Goal: Answer question/provide support: Share knowledge or assist other users

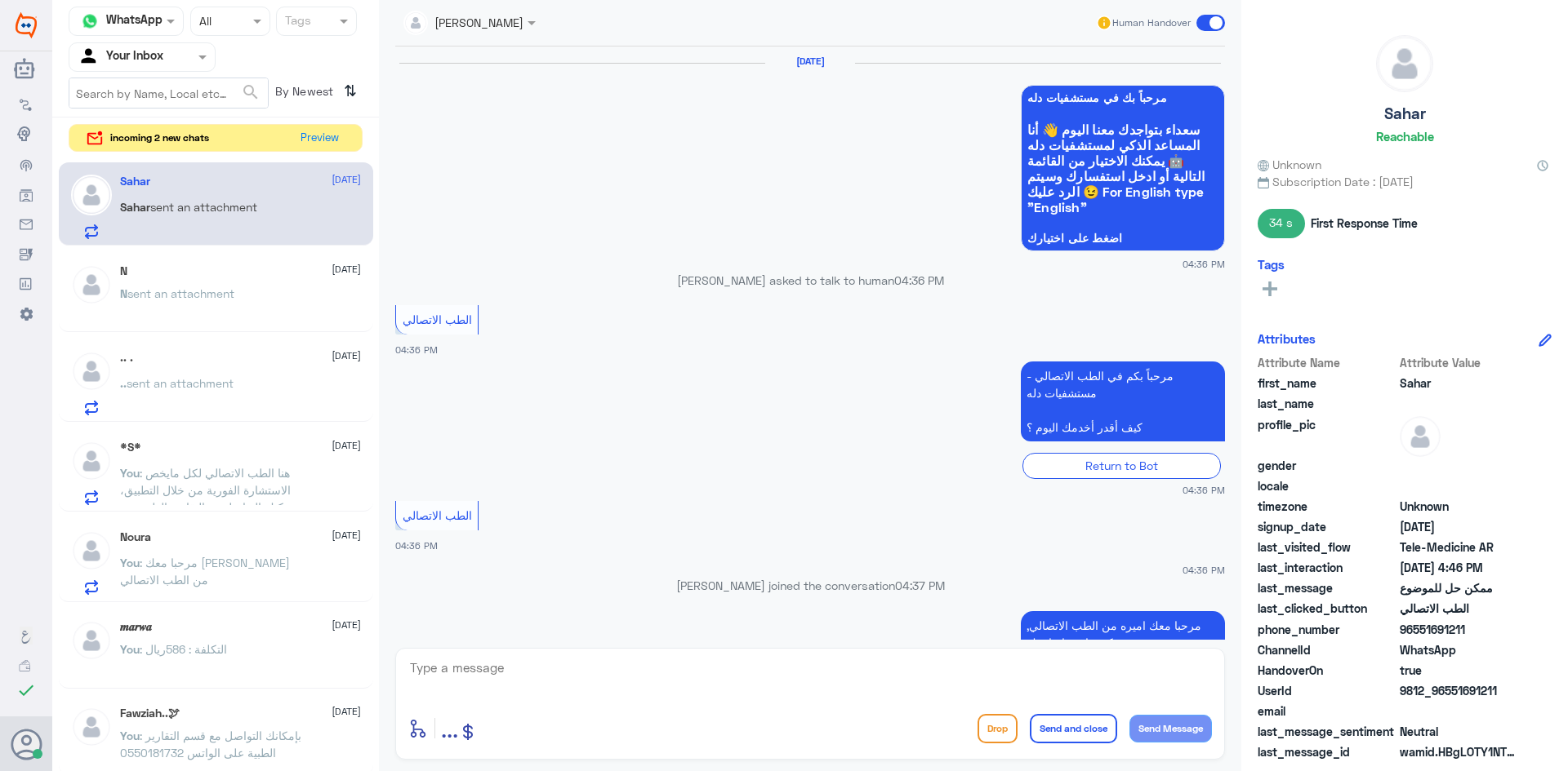
scroll to position [698, 0]
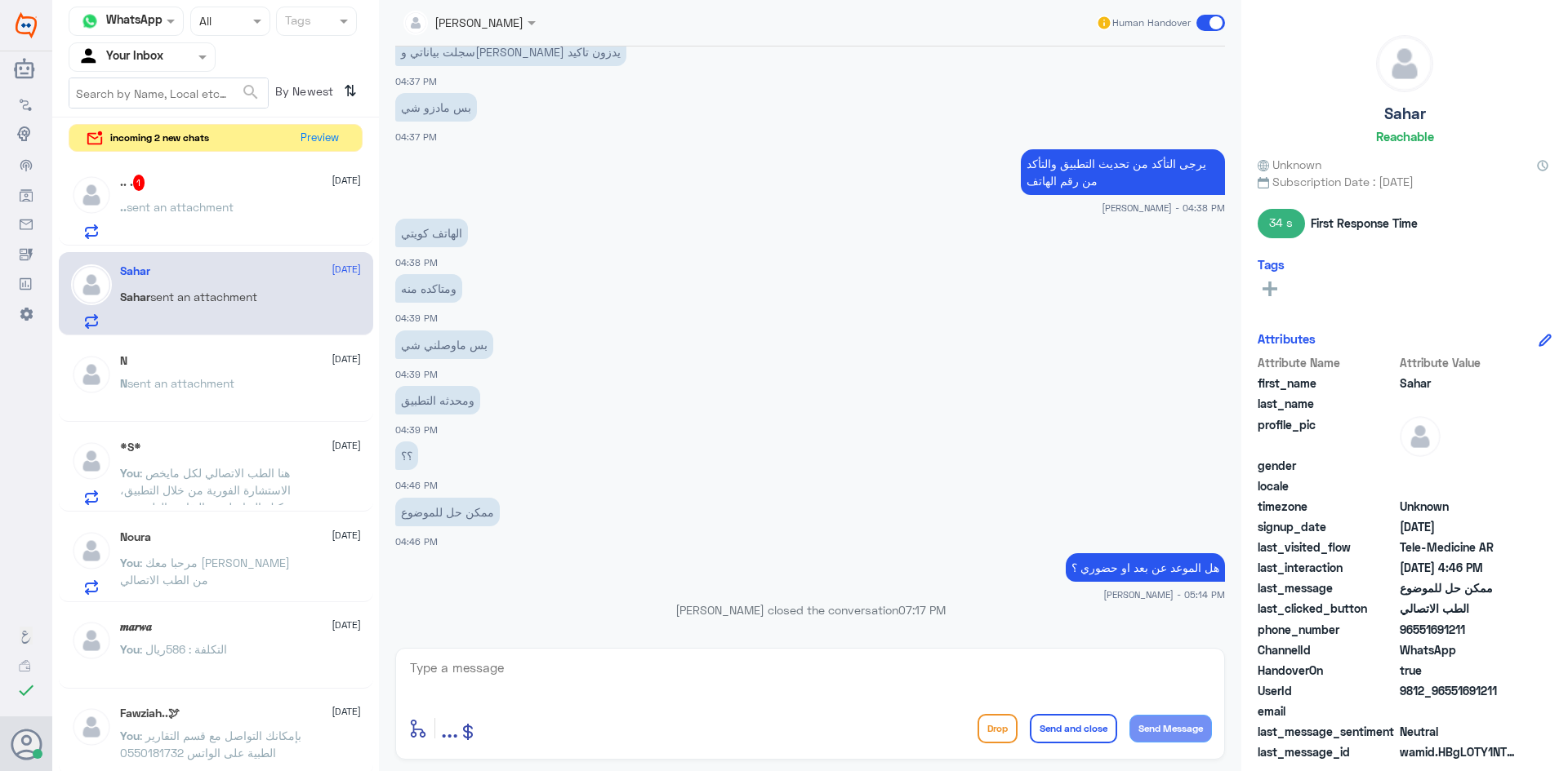
drag, startPoint x: 192, startPoint y: 213, endPoint x: 294, endPoint y: 189, distance: 104.8
click at [294, 189] on div ".. . 1 [DATE]" at bounding box center [240, 183] width 241 height 16
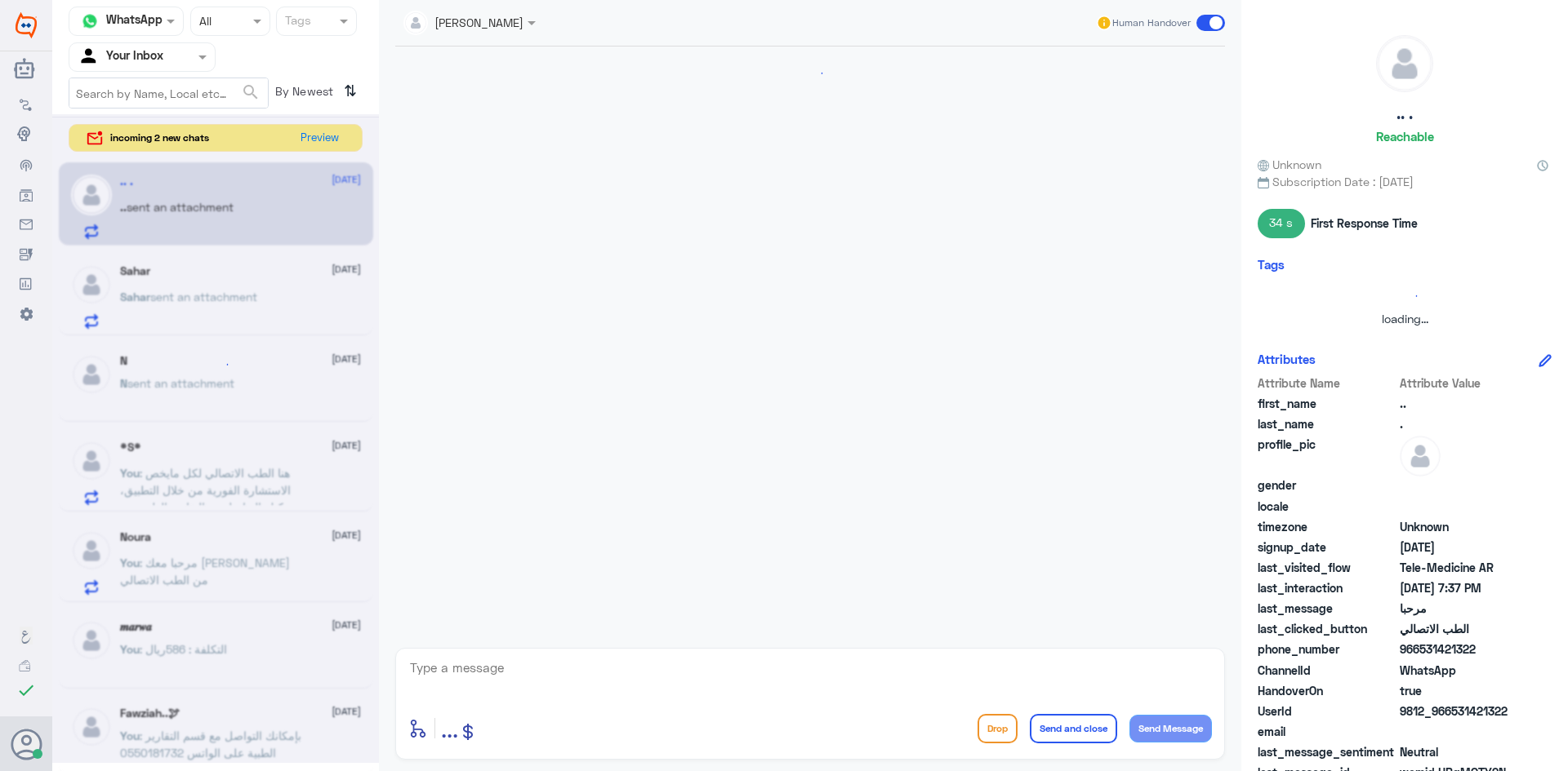
scroll to position [979, 0]
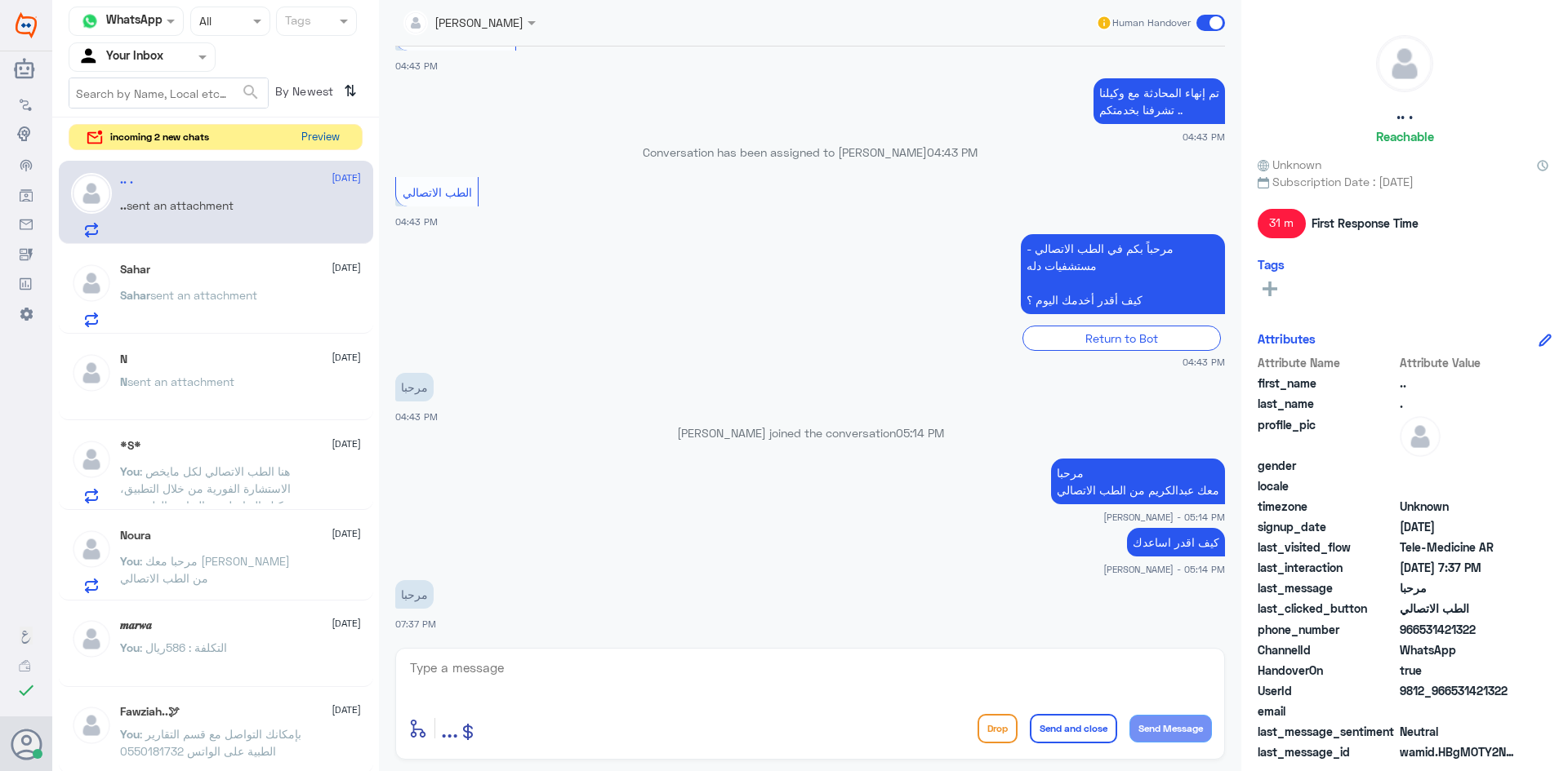
click at [320, 131] on button "Preview" at bounding box center [320, 138] width 51 height 25
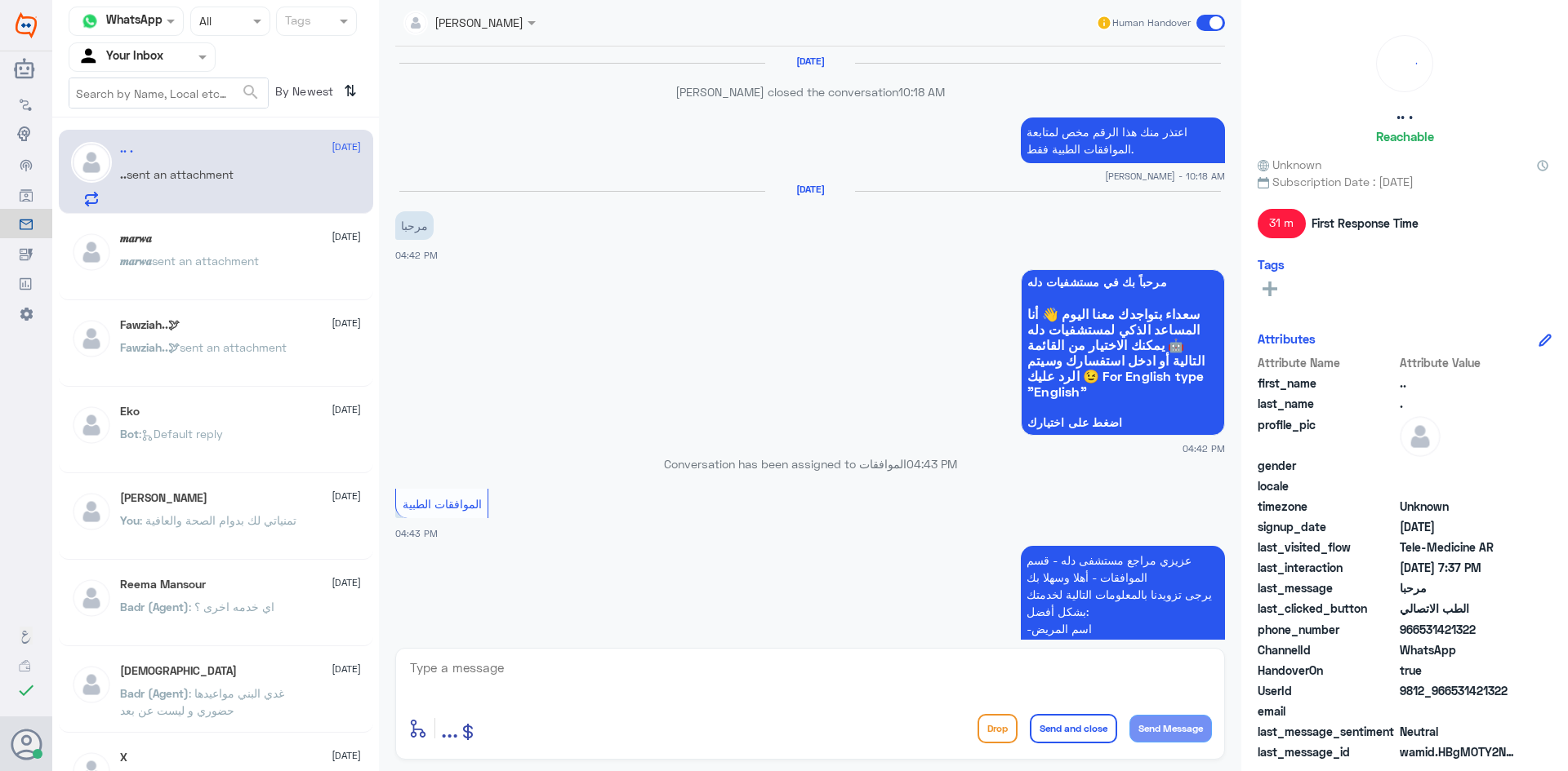
scroll to position [979, 0]
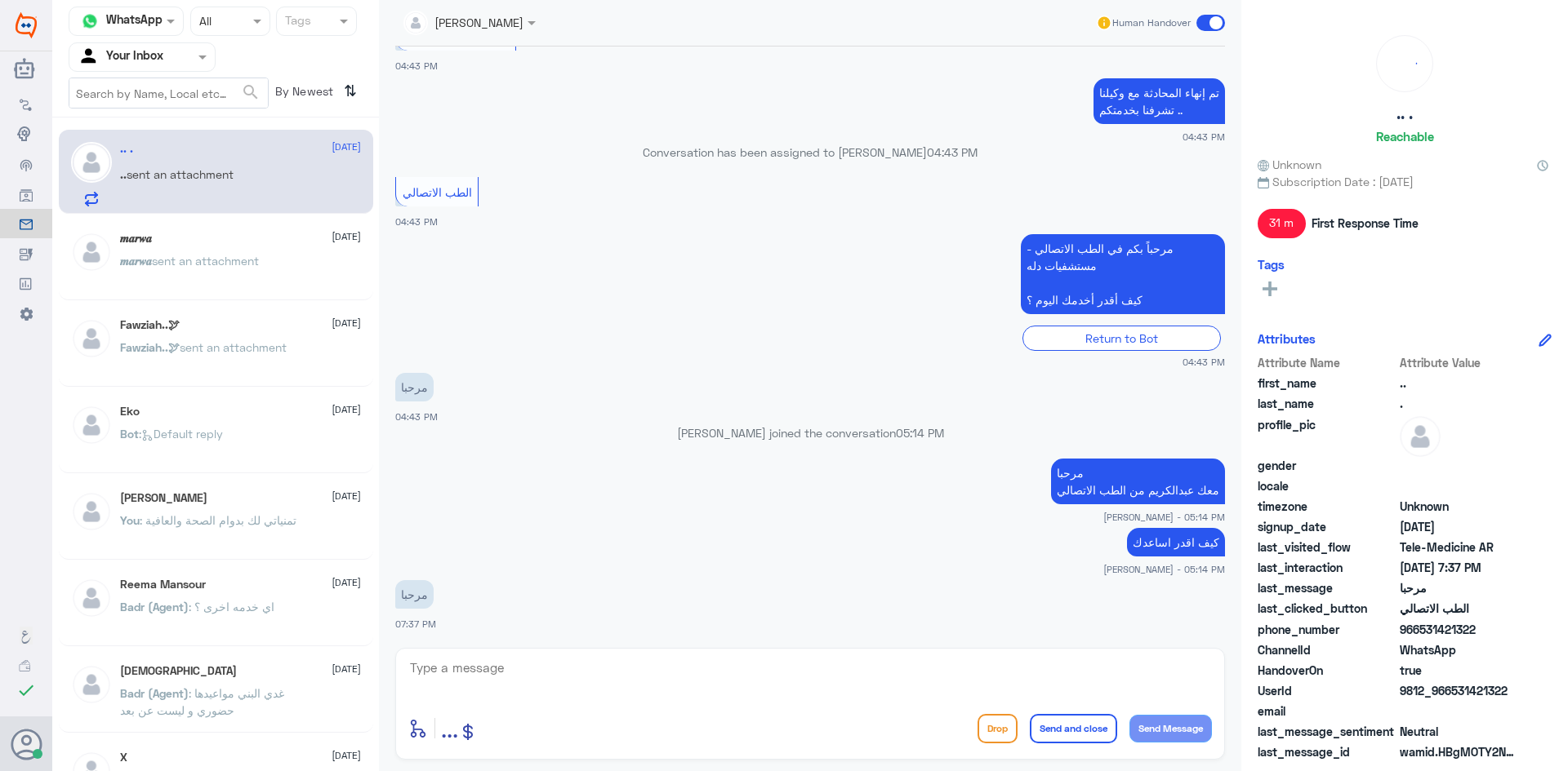
click at [291, 271] on div "𝒎𝒂𝒓𝒘𝒂 sent an attachment" at bounding box center [240, 274] width 241 height 36
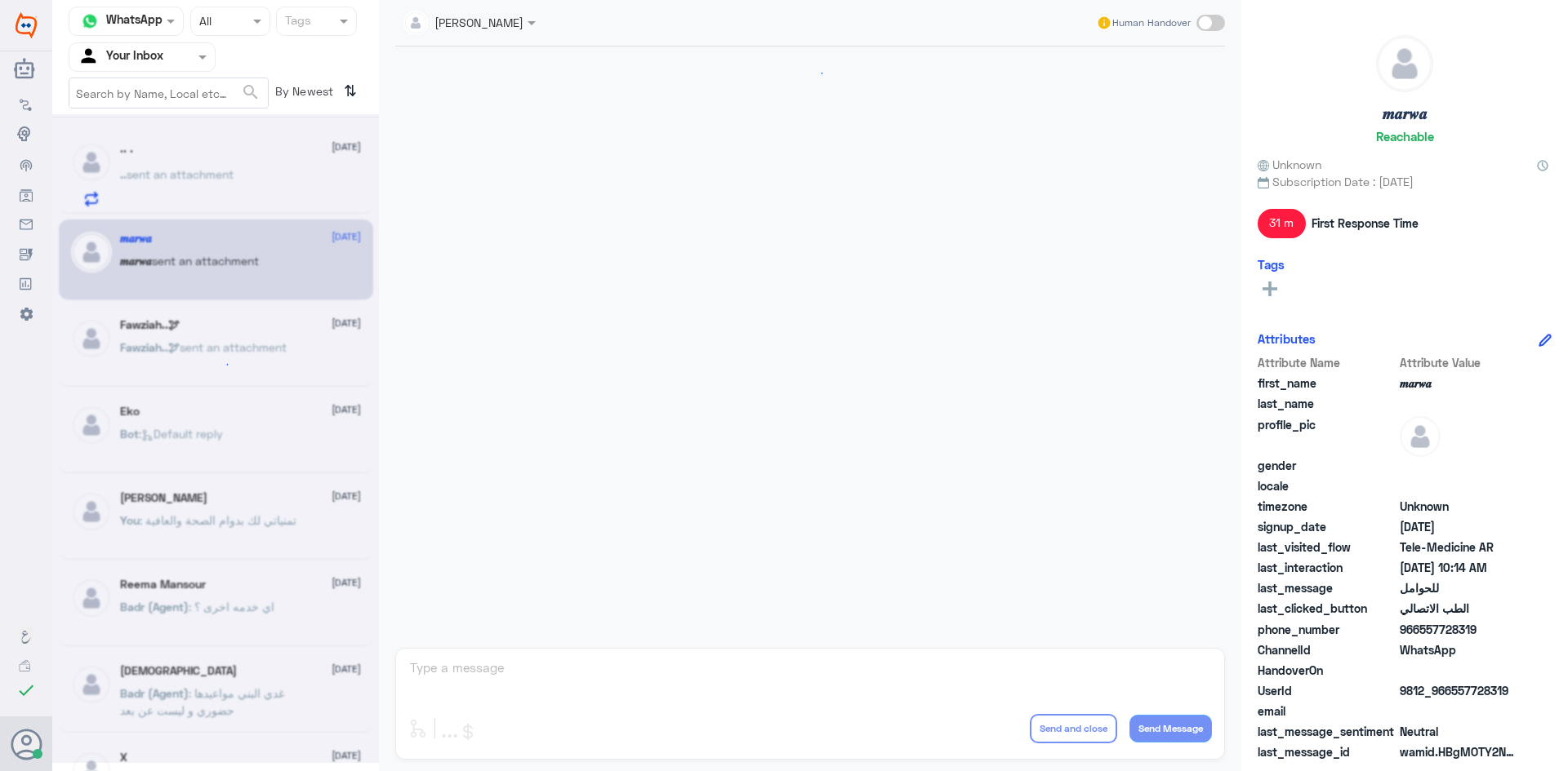
scroll to position [825, 0]
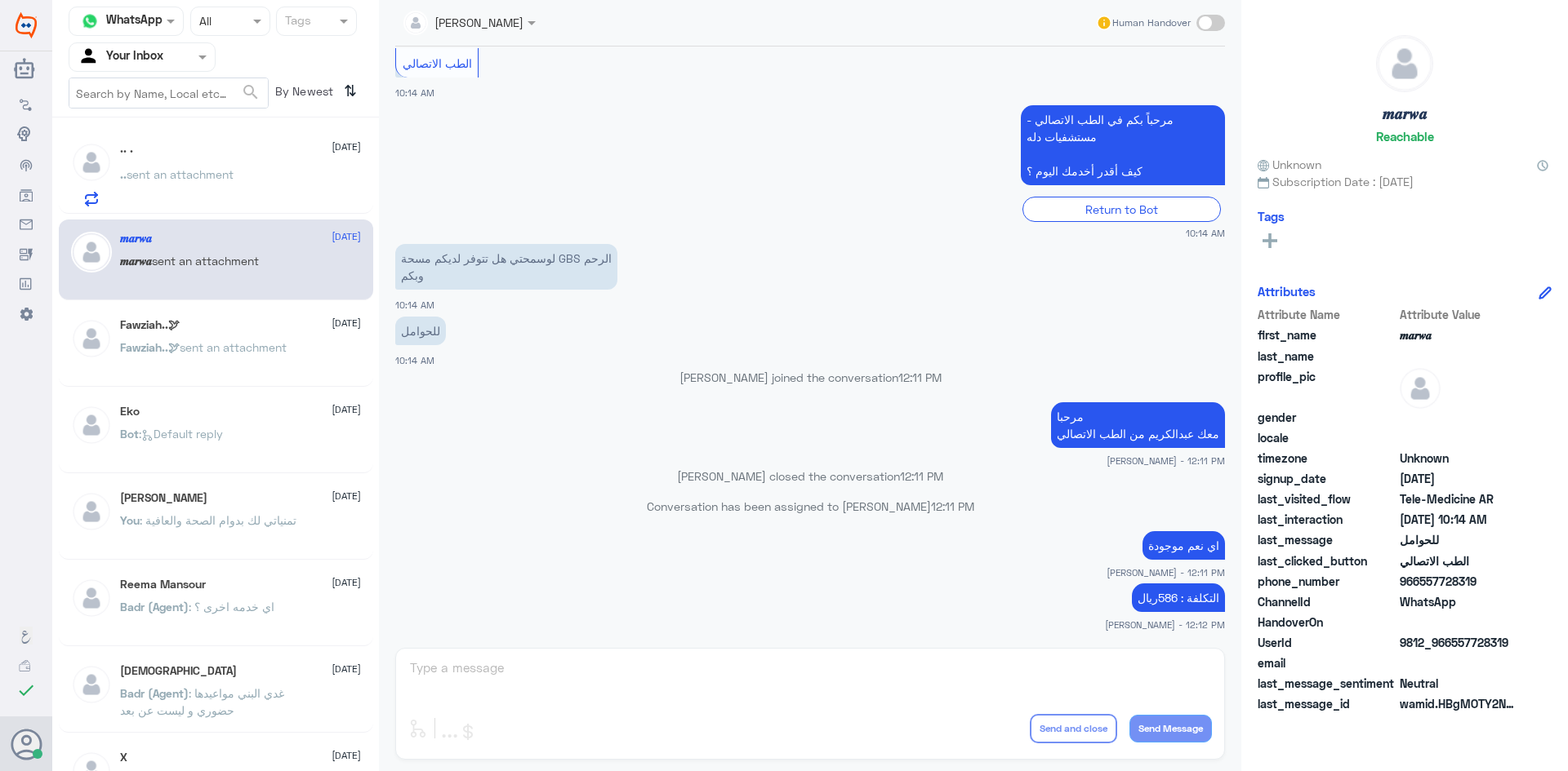
click at [273, 193] on div ".. sent an attachment" at bounding box center [240, 188] width 241 height 36
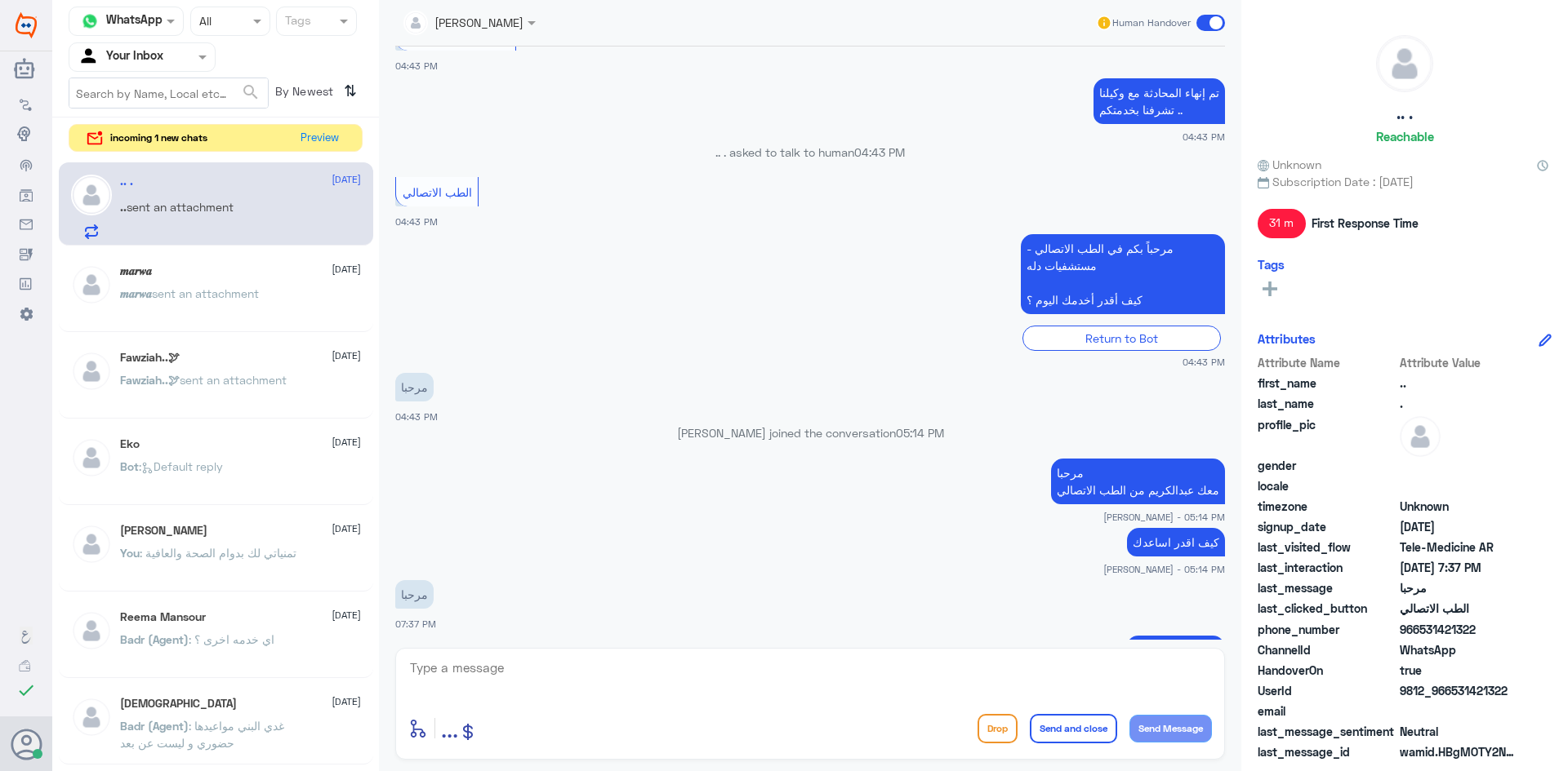
scroll to position [1032, 0]
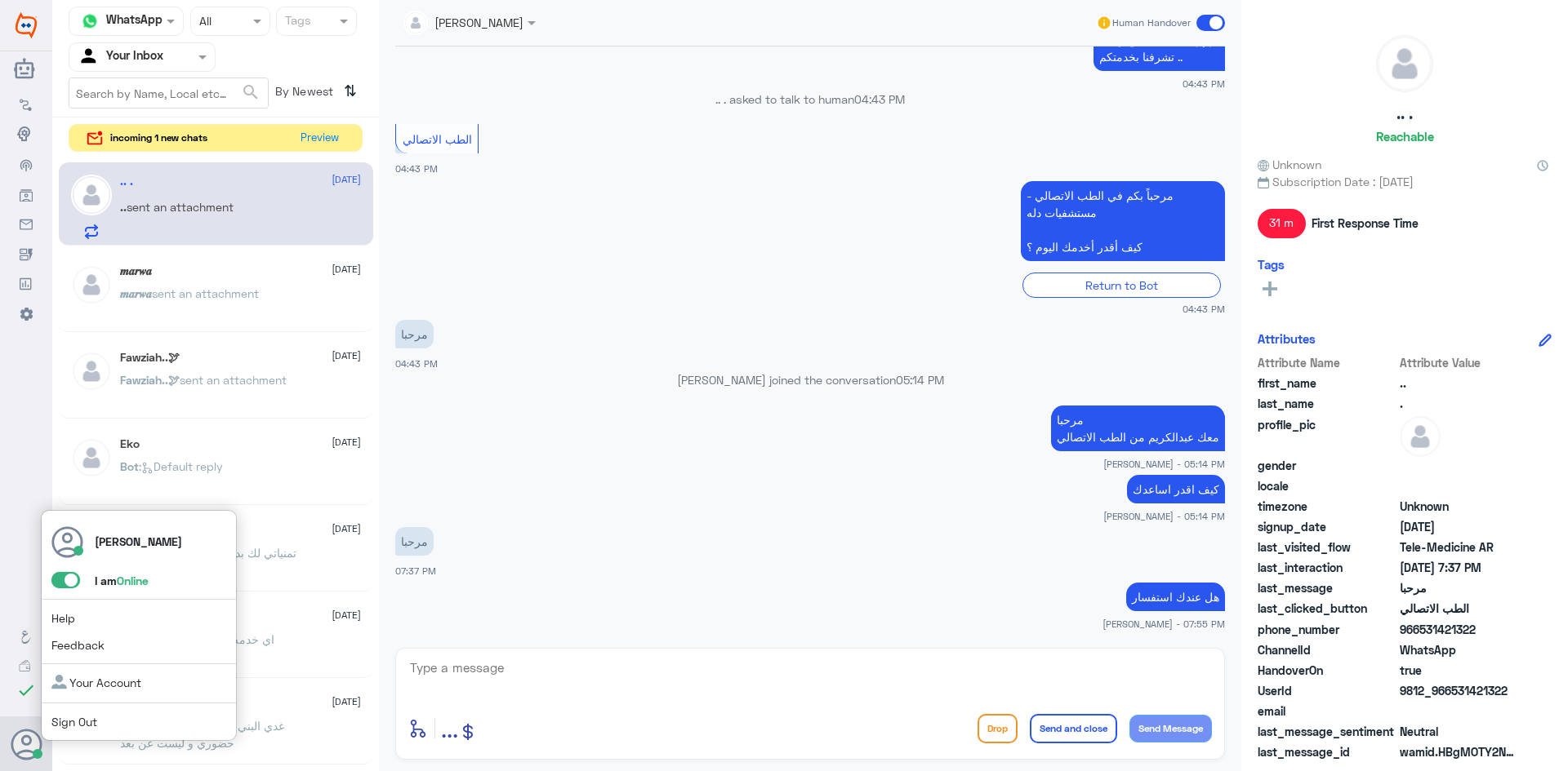
click at [61, 577] on span at bounding box center [65, 580] width 28 height 16
click at [0, 0] on input "checkbox" at bounding box center [0, 0] width 0 height 0
click at [73, 585] on span at bounding box center [65, 580] width 28 height 16
click at [0, 0] on input "checkbox" at bounding box center [0, 0] width 0 height 0
